Goal: Task Accomplishment & Management: Manage account settings

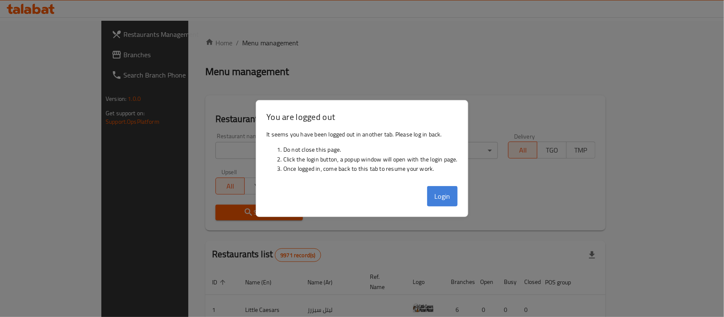
click at [443, 199] on button "Login" at bounding box center [442, 196] width 31 height 20
click at [443, 198] on button "Login" at bounding box center [442, 196] width 31 height 20
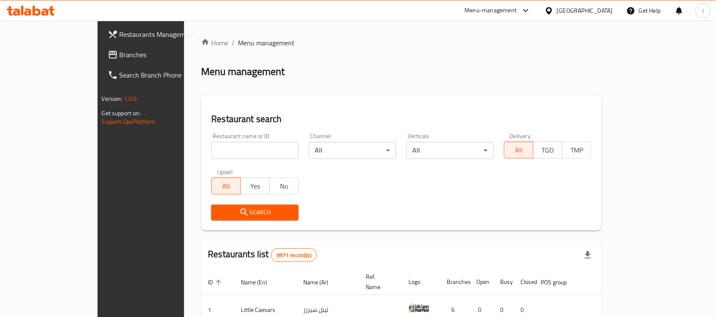
click at [602, 13] on div "[GEOGRAPHIC_DATA]" at bounding box center [585, 10] width 56 height 9
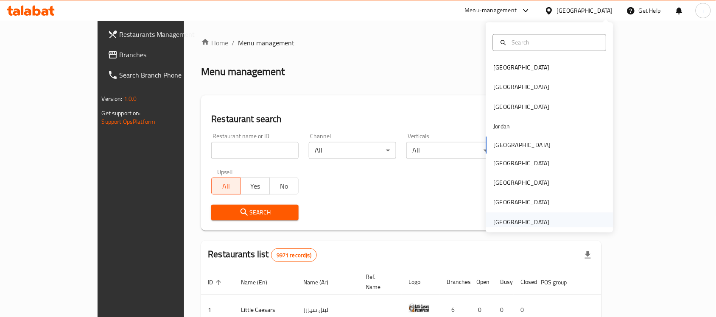
click at [523, 218] on div "[GEOGRAPHIC_DATA]" at bounding box center [521, 221] width 56 height 9
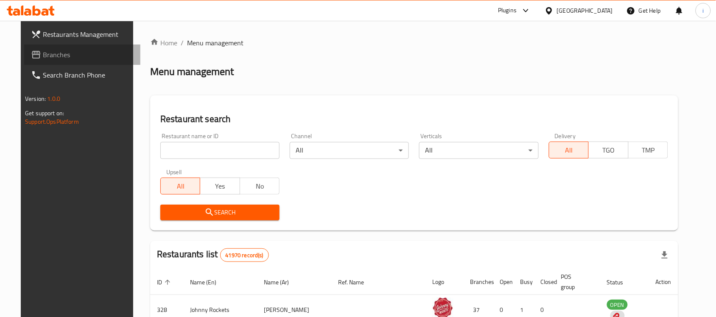
click at [65, 57] on span "Branches" at bounding box center [88, 55] width 91 height 10
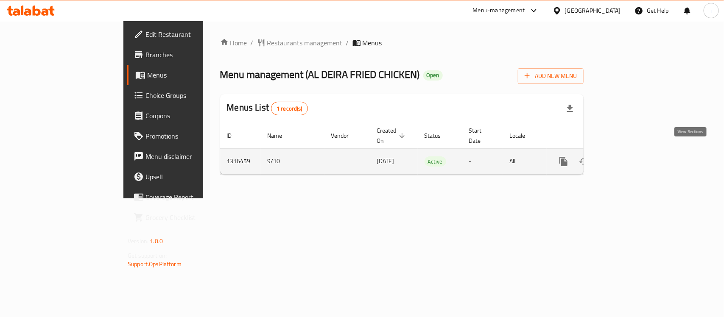
click at [629, 156] on icon "enhanced table" at bounding box center [624, 161] width 10 height 10
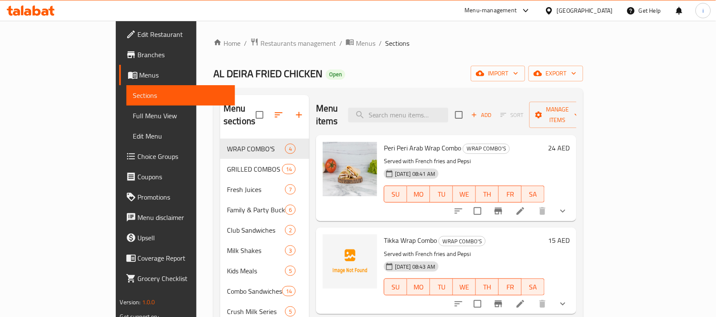
click at [138, 157] on span "Choice Groups" at bounding box center [183, 156] width 91 height 10
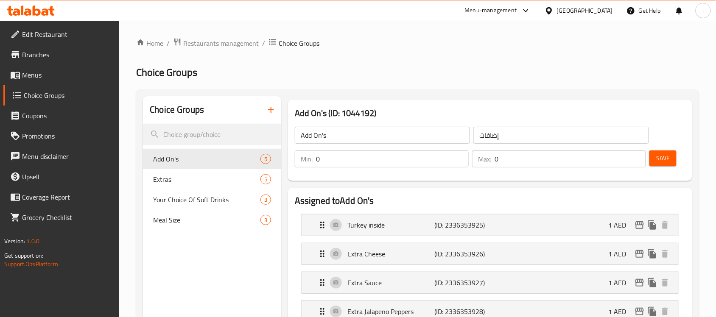
scroll to position [53, 0]
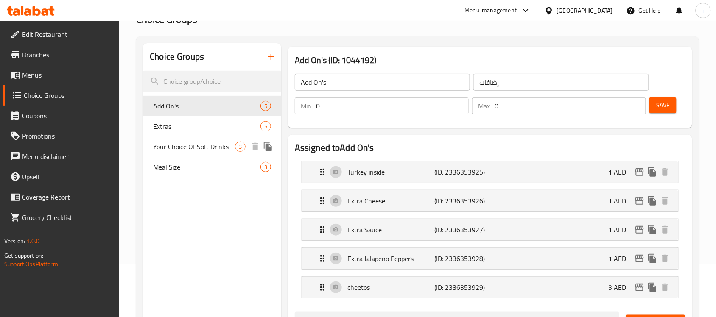
click at [177, 138] on div "Your Choice Of Soft Drinks 3" at bounding box center [212, 146] width 138 height 20
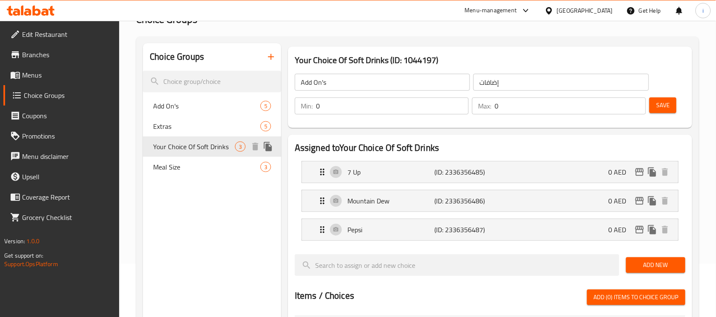
type input "Your Choice Of Soft Drinks"
type input "اختيارك من المشروبات الغازية"
type input "1"
click at [183, 164] on span "Meal Size" at bounding box center [194, 167] width 82 height 10
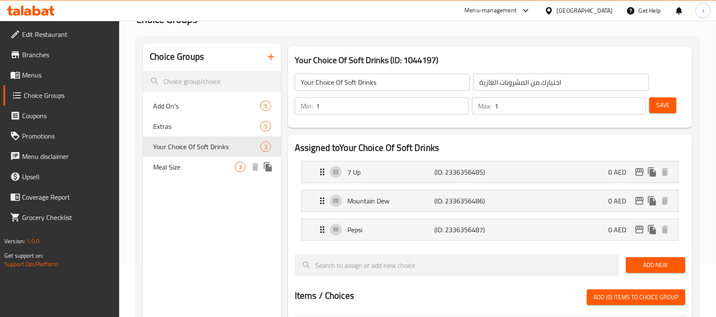
type input "Meal Size"
type input "حجم الوجبة"
